Goal: Navigation & Orientation: Find specific page/section

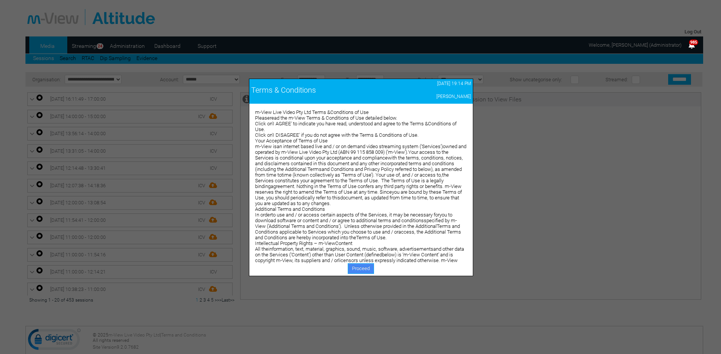
click at [356, 268] on link "Proceed" at bounding box center [361, 268] width 26 height 11
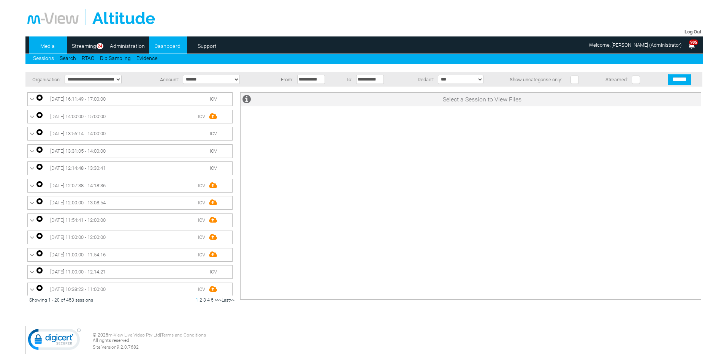
click at [171, 46] on link "Dashboard" at bounding box center [167, 45] width 37 height 11
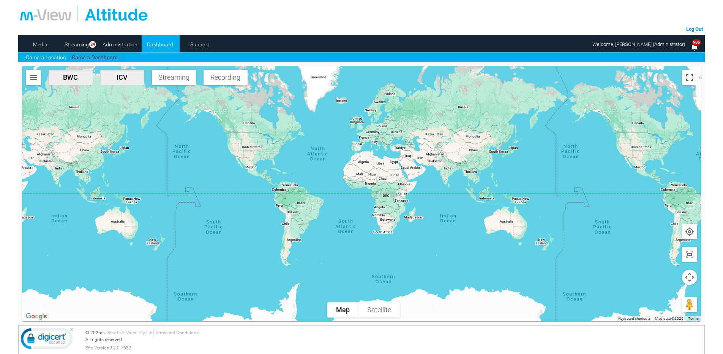
click at [65, 78] on span "BWC" at bounding box center [71, 77] width 38 height 8
click at [114, 82] on button "ICV" at bounding box center [122, 77] width 44 height 15
click at [117, 80] on span "ICV" at bounding box center [122, 77] width 38 height 8
click at [79, 79] on span "BWC" at bounding box center [71, 77] width 38 height 8
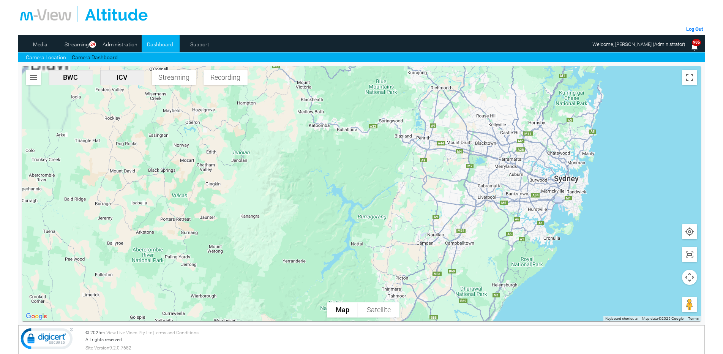
drag, startPoint x: 550, startPoint y: 131, endPoint x: 498, endPoint y: 200, distance: 87.0
click at [498, 200] on div at bounding box center [362, 193] width 680 height 255
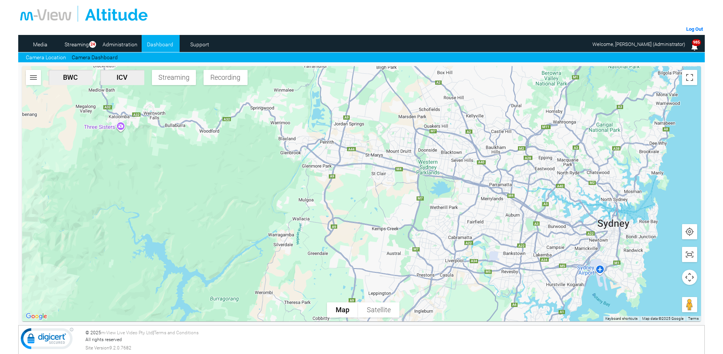
drag, startPoint x: 390, startPoint y: 124, endPoint x: 391, endPoint y: 167, distance: 42.9
click at [390, 167] on div at bounding box center [362, 193] width 680 height 255
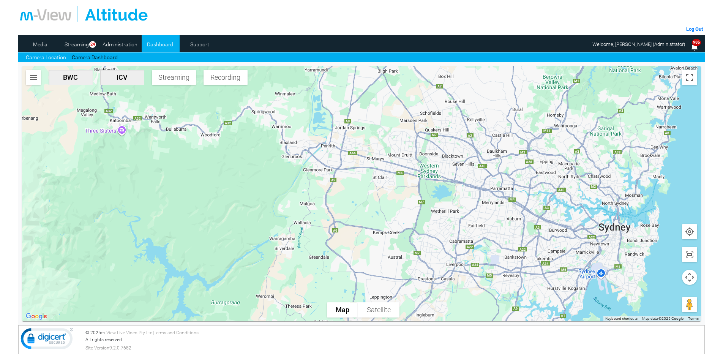
click at [47, 57] on link "Camera Location" at bounding box center [46, 58] width 40 height 8
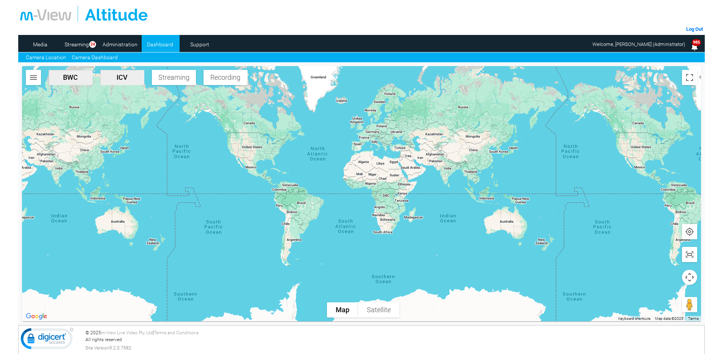
click at [86, 58] on link "Camera Dashboard" at bounding box center [95, 58] width 46 height 8
